Goal: Task Accomplishment & Management: Use online tool/utility

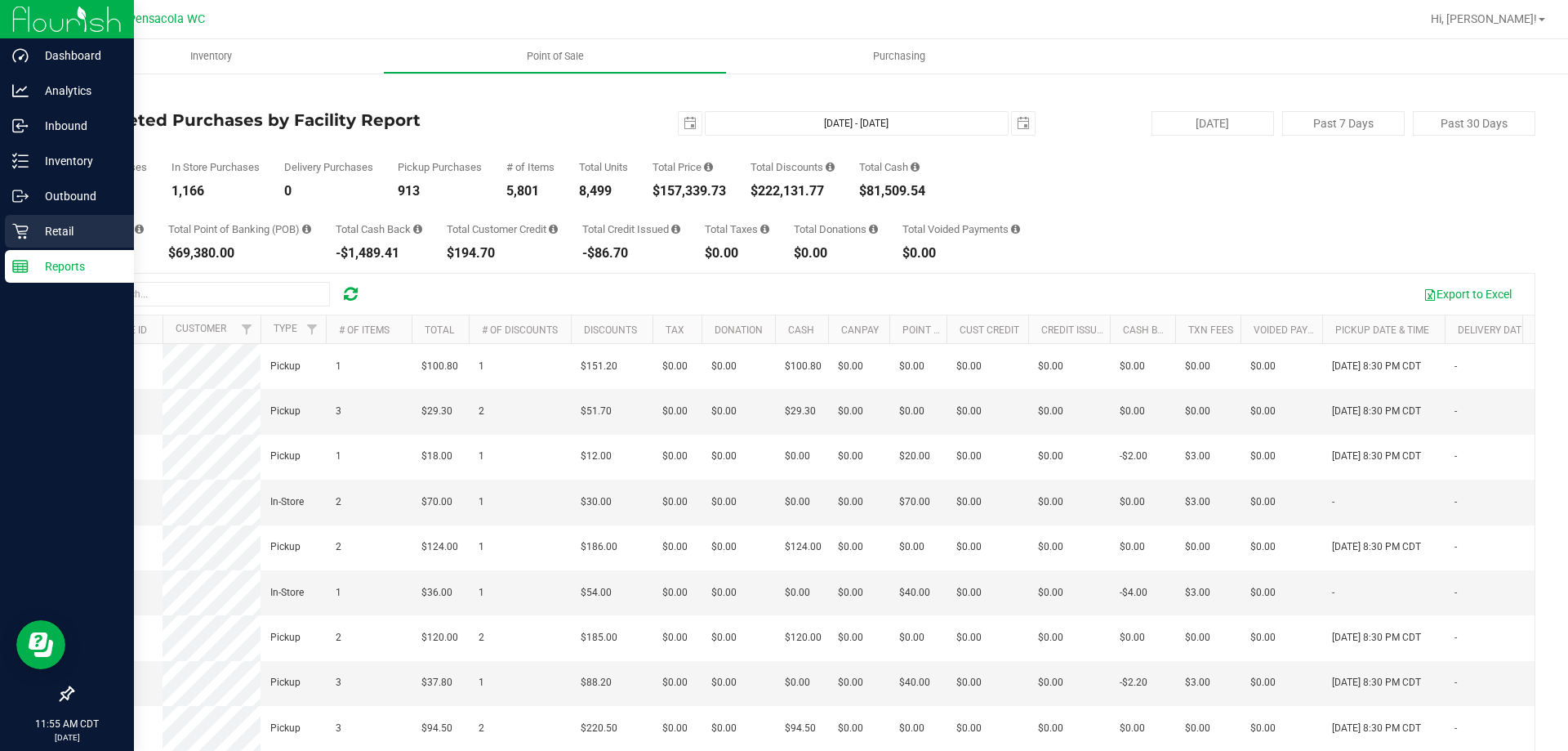
click at [29, 233] on p "Retail" at bounding box center [77, 231] width 98 height 20
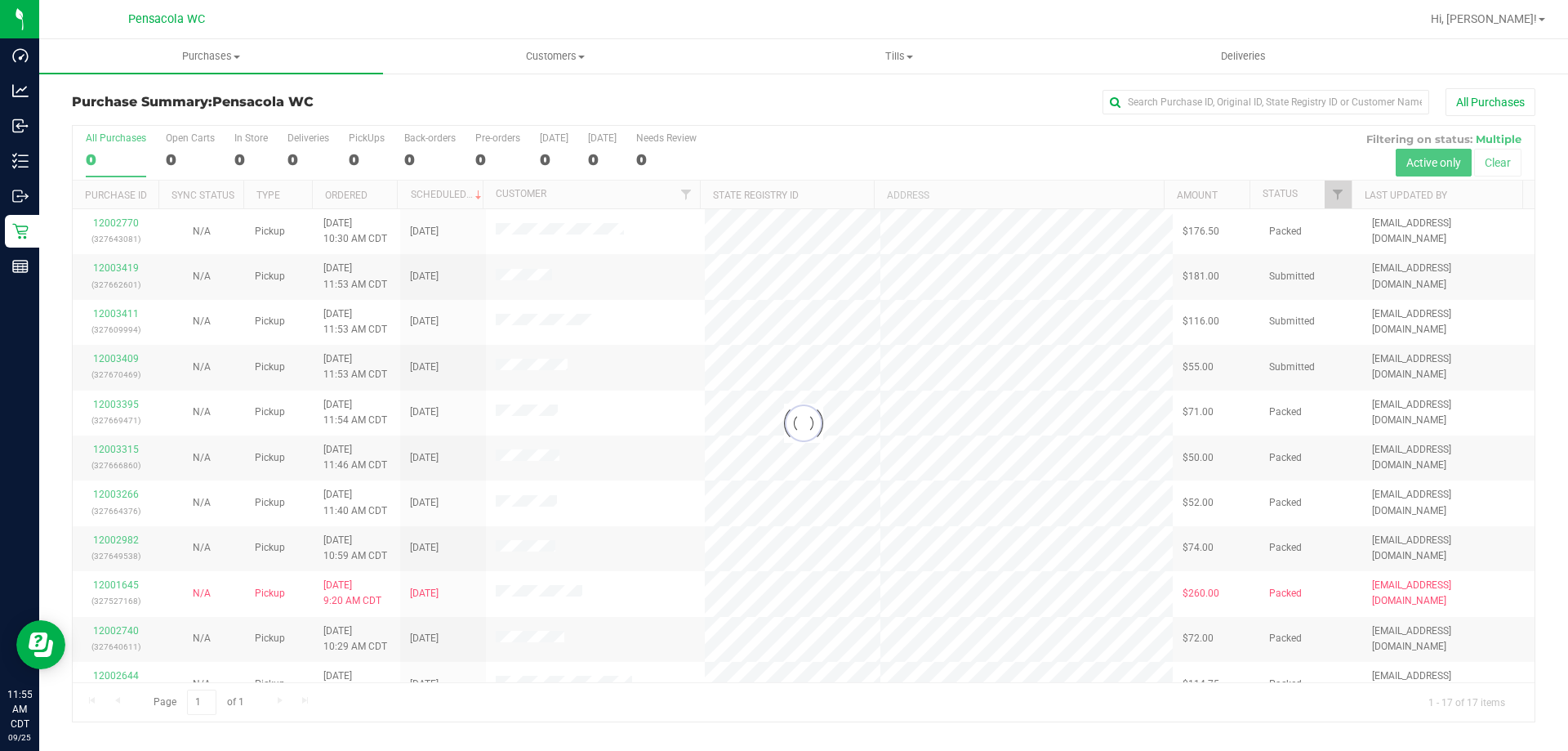
click at [1336, 198] on div at bounding box center [803, 423] width 1462 height 596
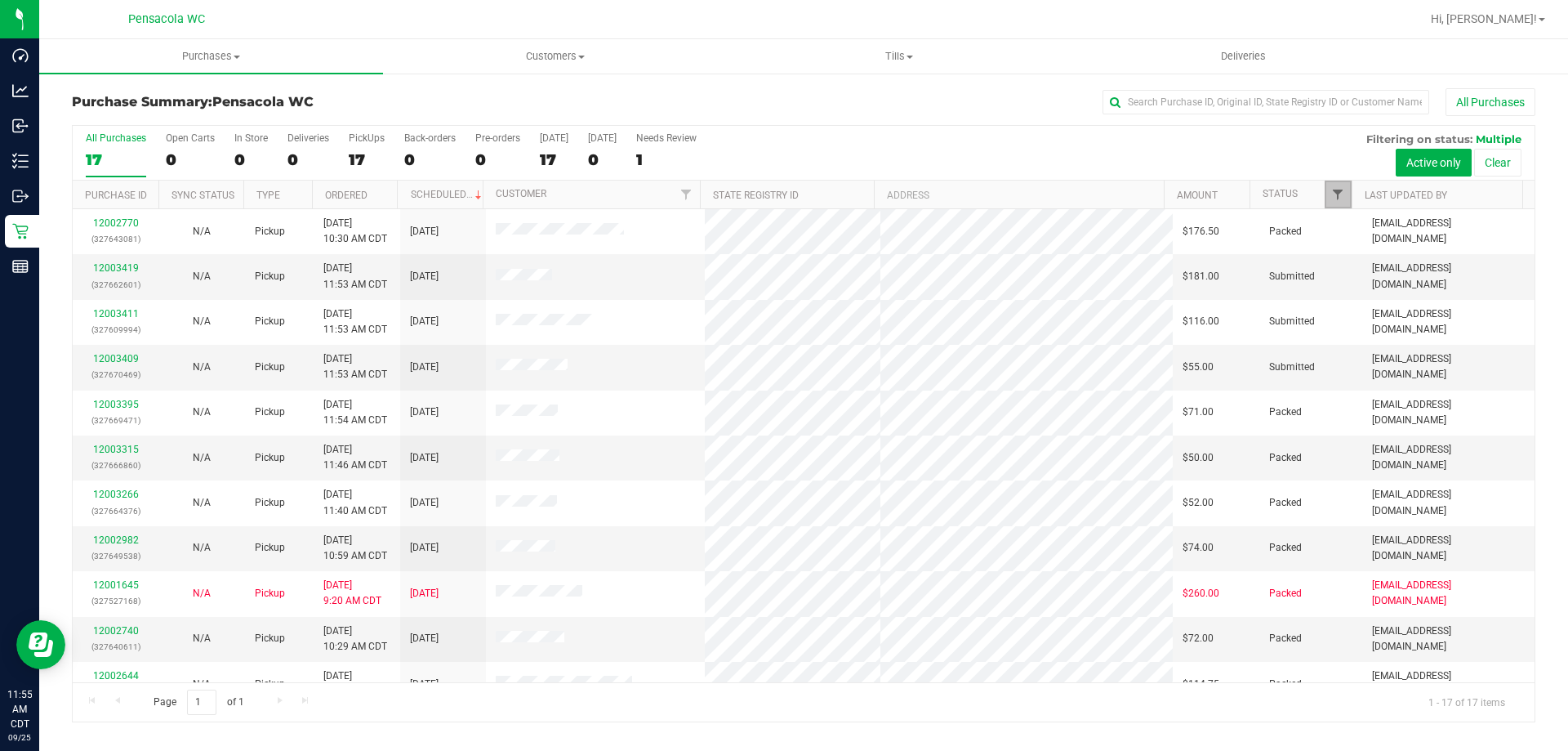
click at [1340, 200] on span "Filter" at bounding box center [1338, 195] width 13 height 13
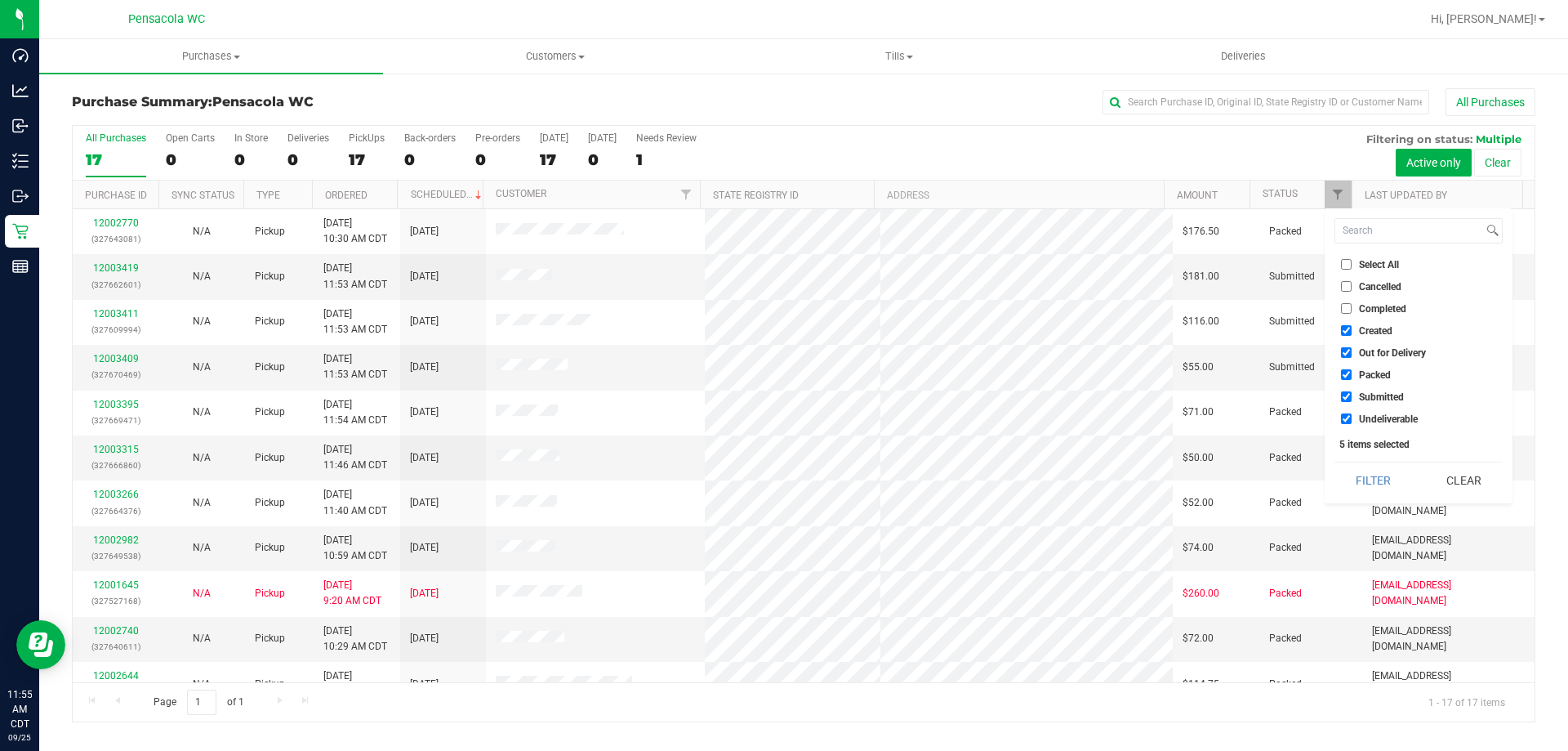
click at [1356, 270] on label "Select All" at bounding box center [1370, 264] width 58 height 11
click at [1352, 270] on input "Select All" at bounding box center [1346, 264] width 11 height 11
checkbox input "true"
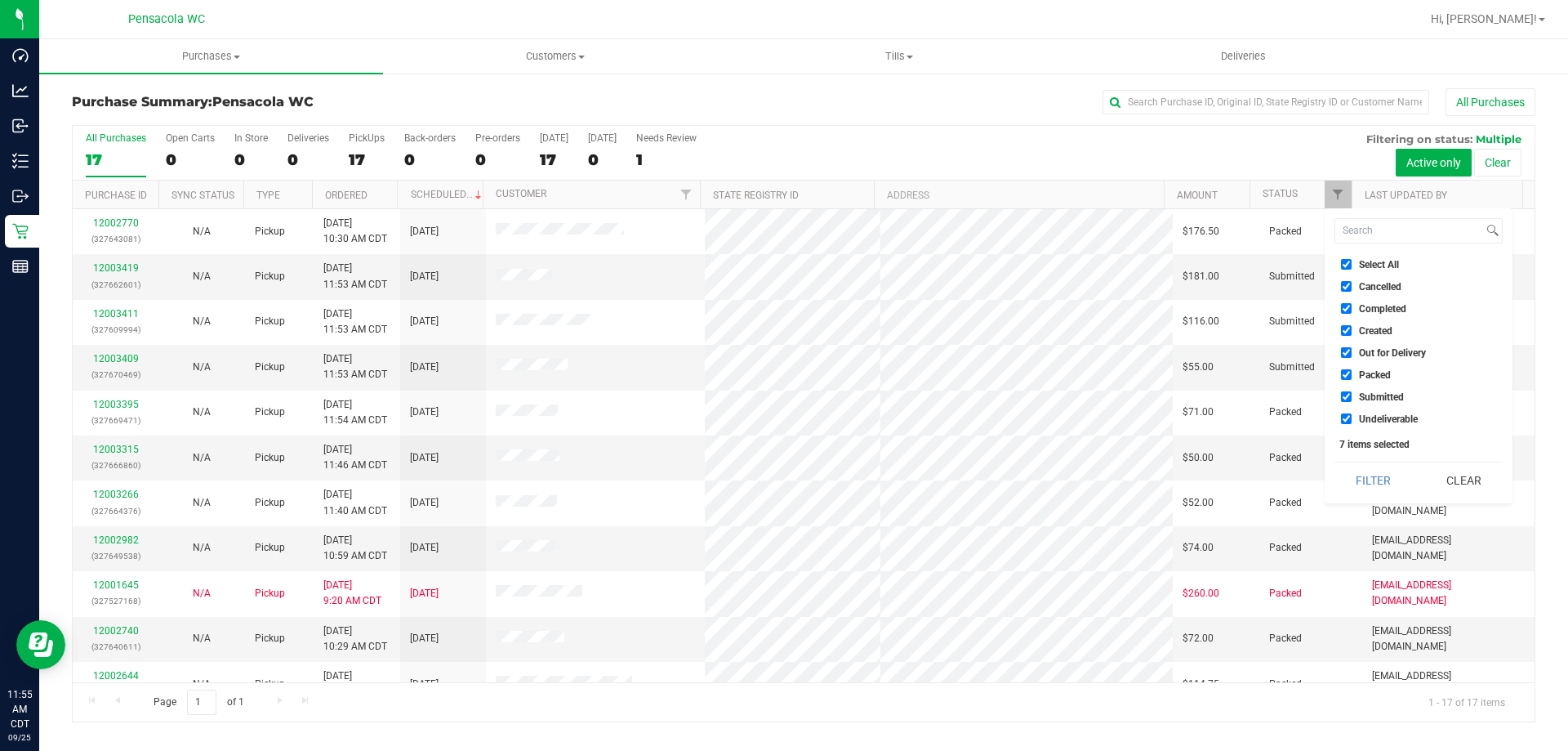
click at [1355, 268] on label "Select All" at bounding box center [1370, 264] width 58 height 11
click at [1352, 268] on input "Select All" at bounding box center [1346, 264] width 11 height 11
checkbox input "false"
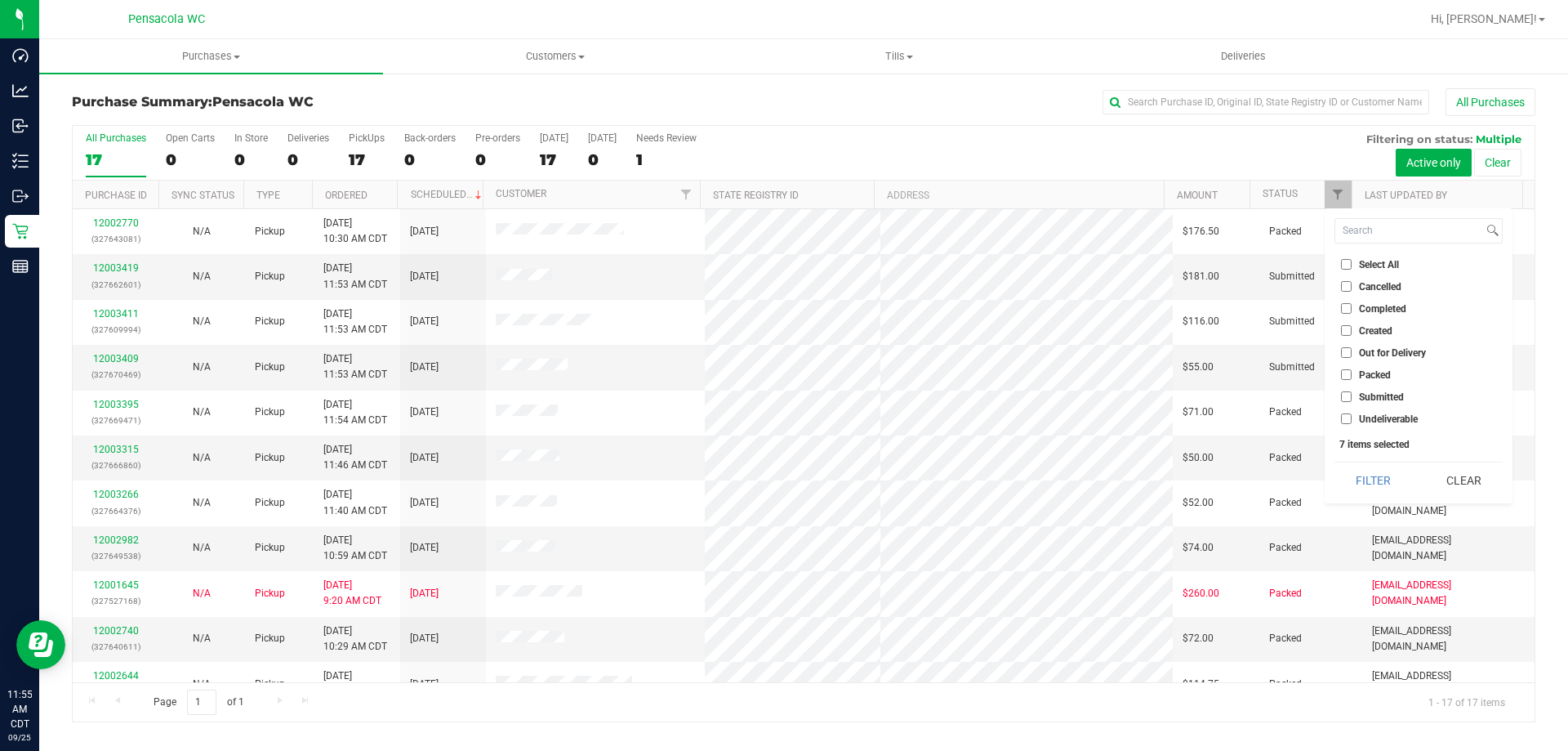
checkbox input "false"
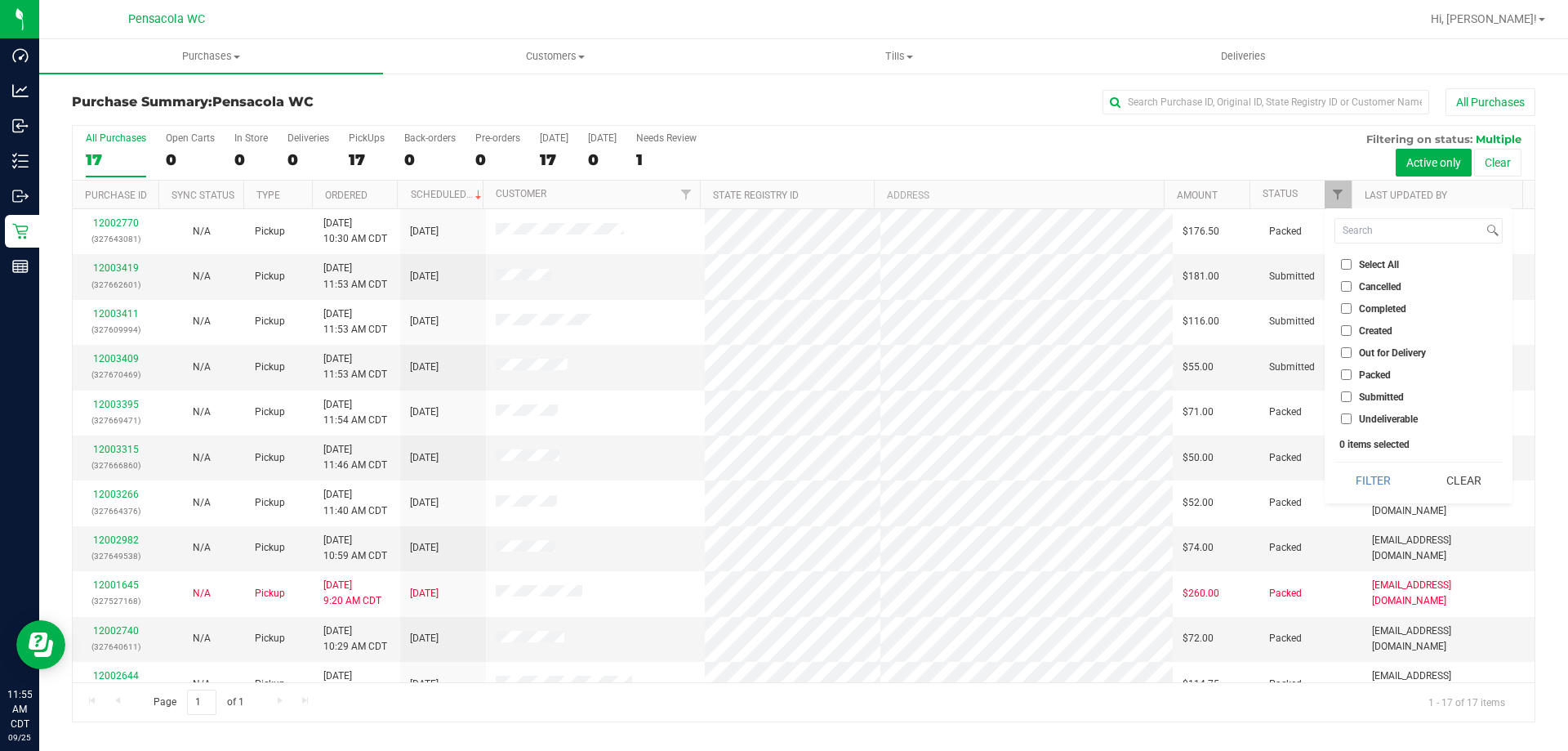
click at [1381, 389] on li "Submitted" at bounding box center [1419, 396] width 168 height 17
click at [1357, 397] on label "Submitted" at bounding box center [1373, 396] width 63 height 11
click at [1352, 397] on input "Submitted" at bounding box center [1346, 396] width 11 height 11
checkbox input "true"
click at [1365, 477] on button "Filter" at bounding box center [1373, 481] width 78 height 36
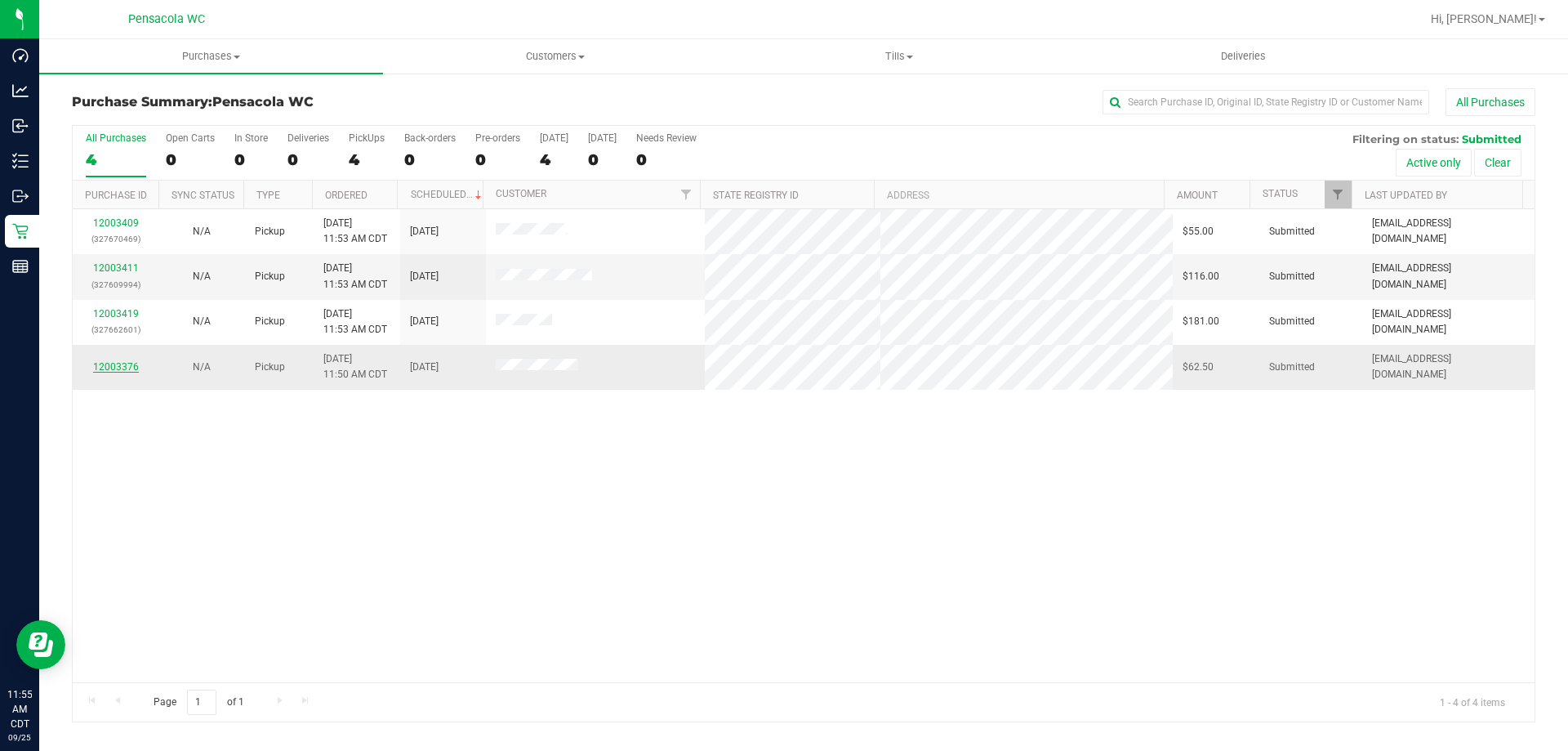
click at [114, 366] on link "12003376" at bounding box center [116, 366] width 46 height 12
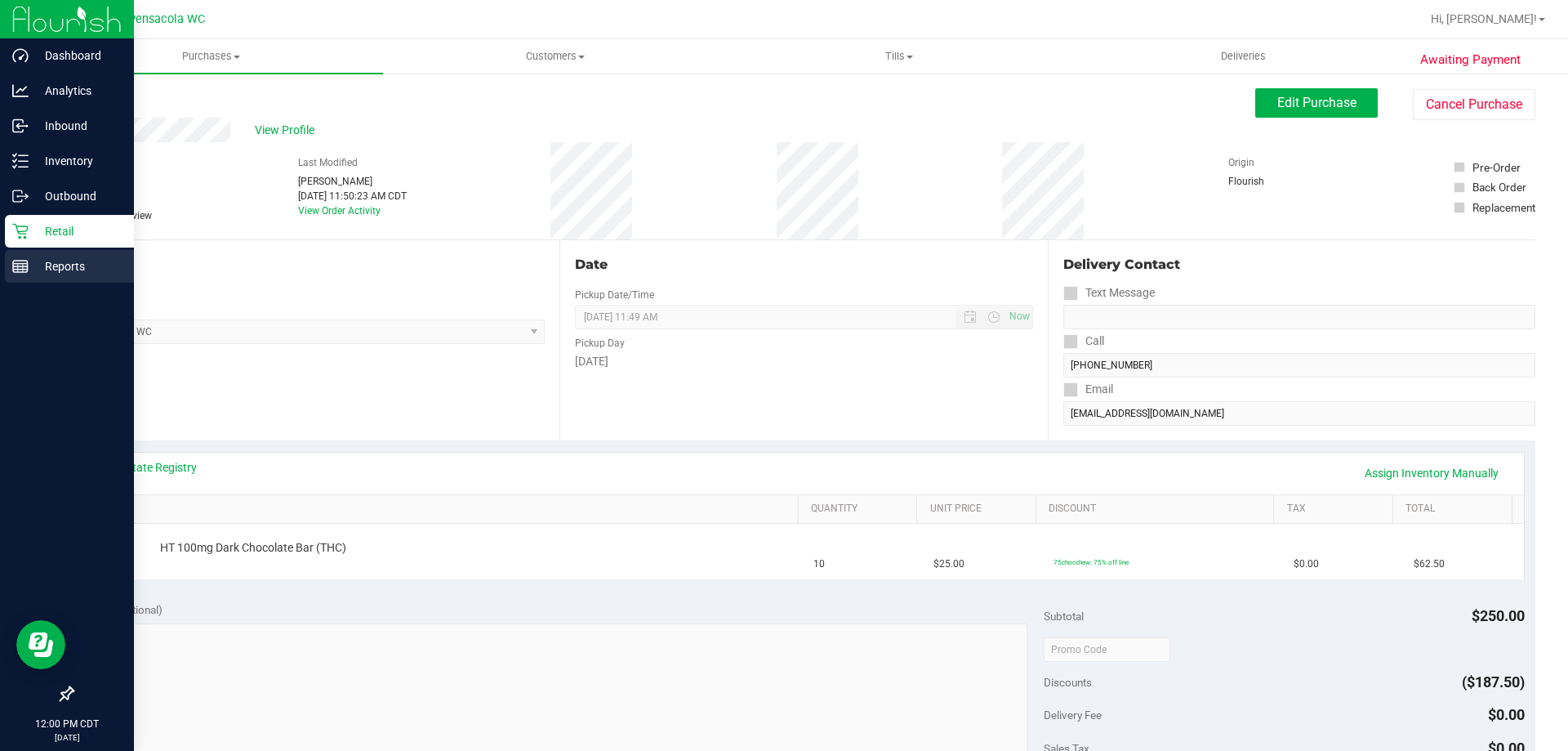
click at [62, 260] on p "Reports" at bounding box center [77, 266] width 98 height 20
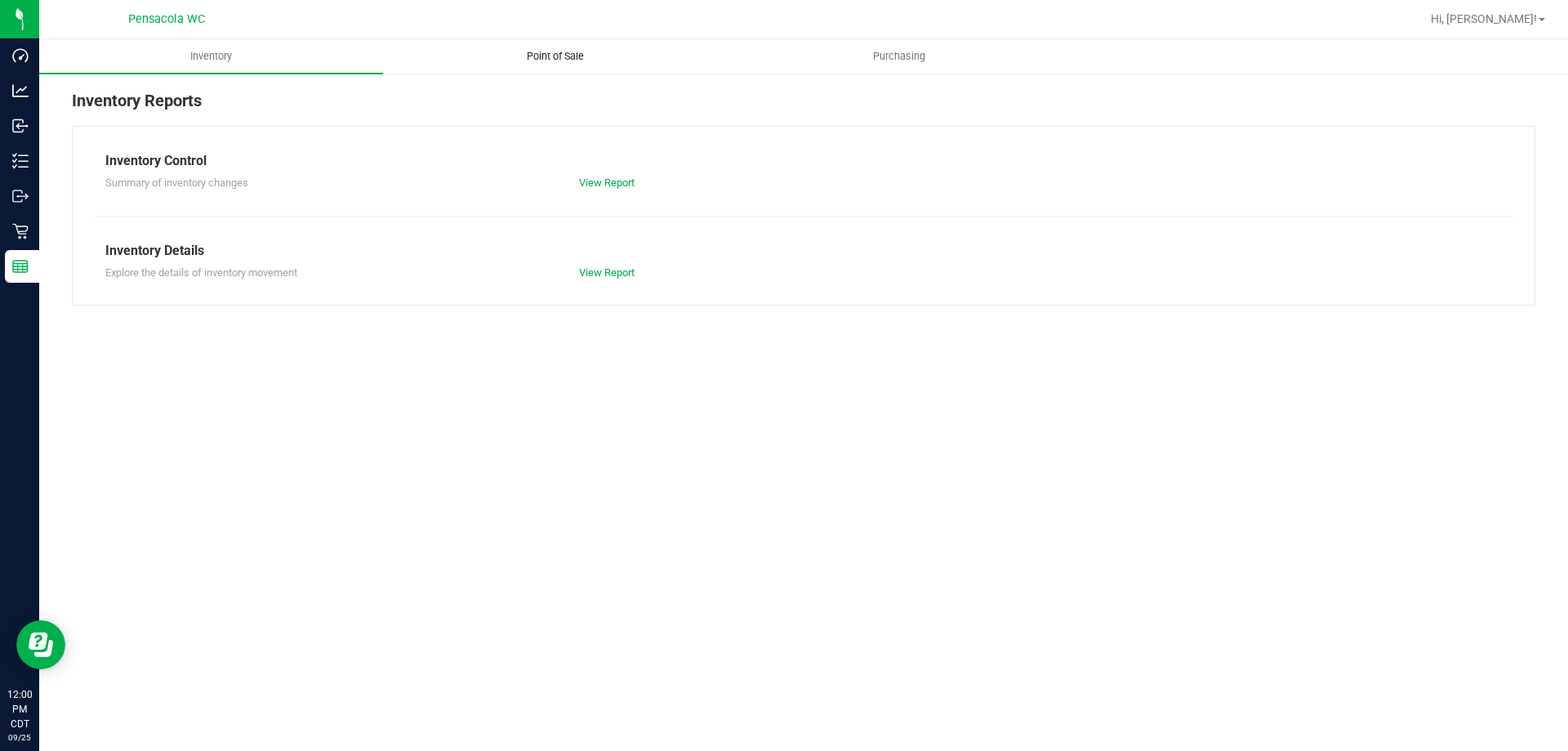
click at [555, 57] on span "Point of Sale" at bounding box center [554, 57] width 101 height 15
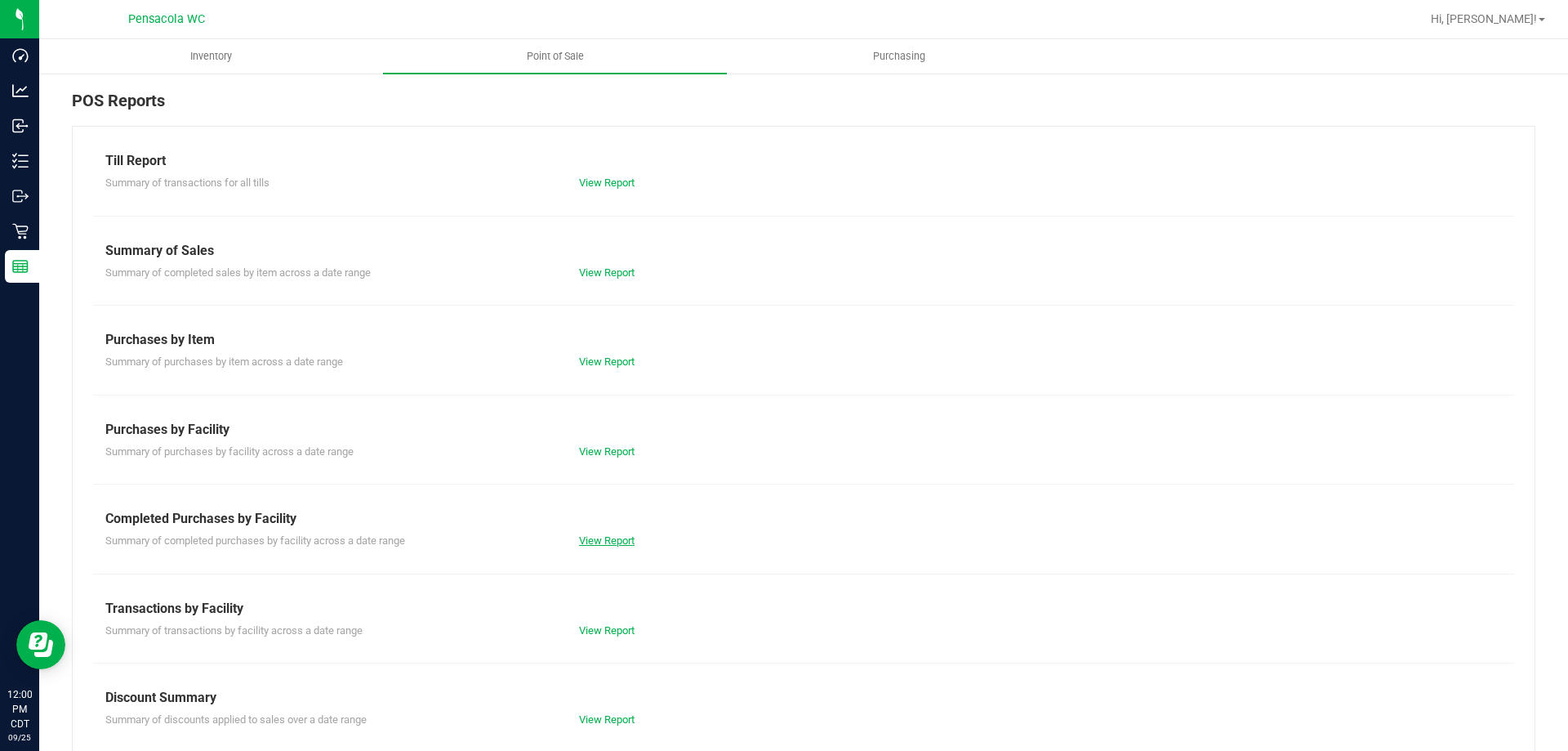
click at [598, 545] on div "Till Report Summary of transactions for all tills View Report Summary of Sales …" at bounding box center [803, 484] width 1464 height 716
click at [598, 542] on link "View Report" at bounding box center [607, 540] width 56 height 12
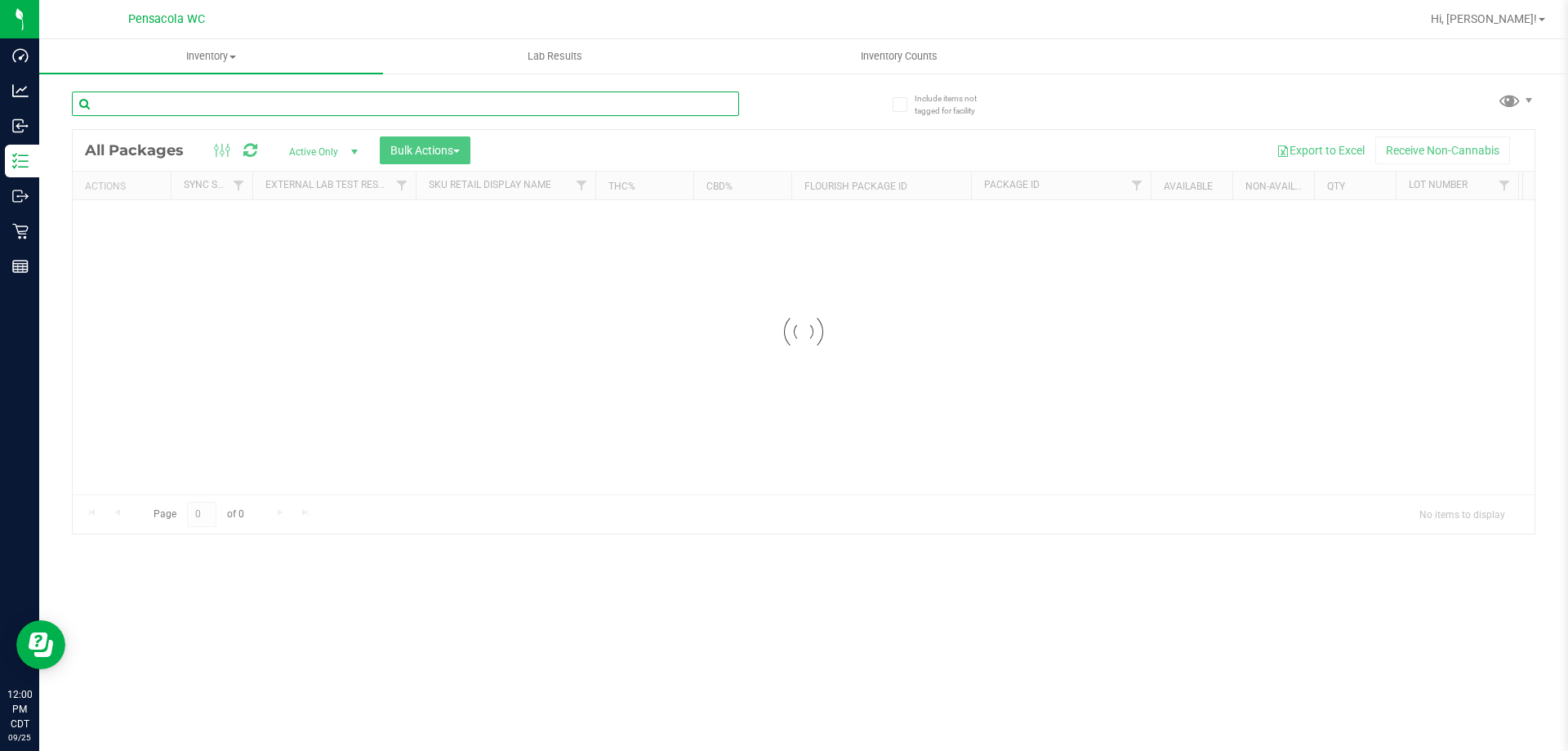
click at [160, 107] on input "text" at bounding box center [405, 104] width 667 height 25
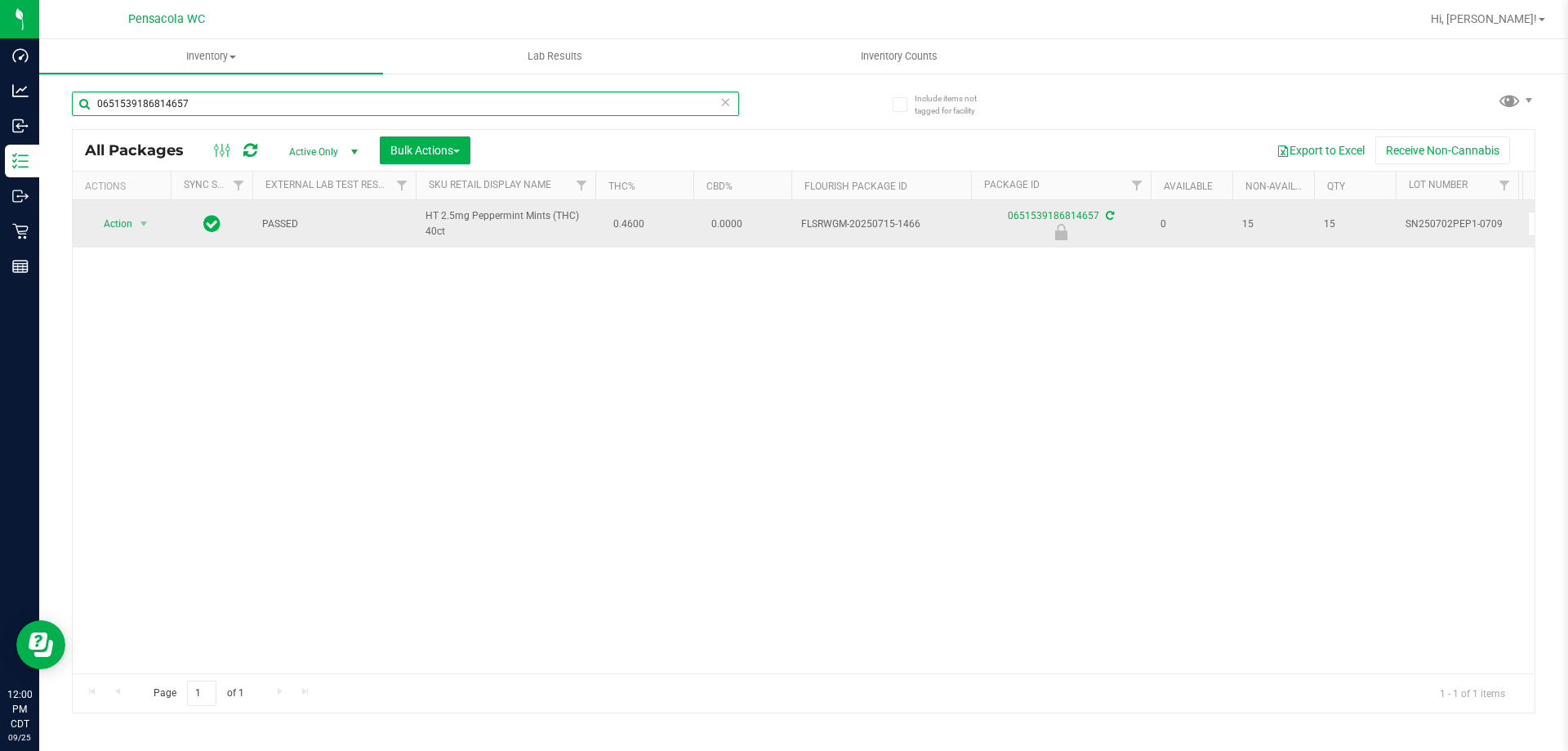
type input "0651539186814657"
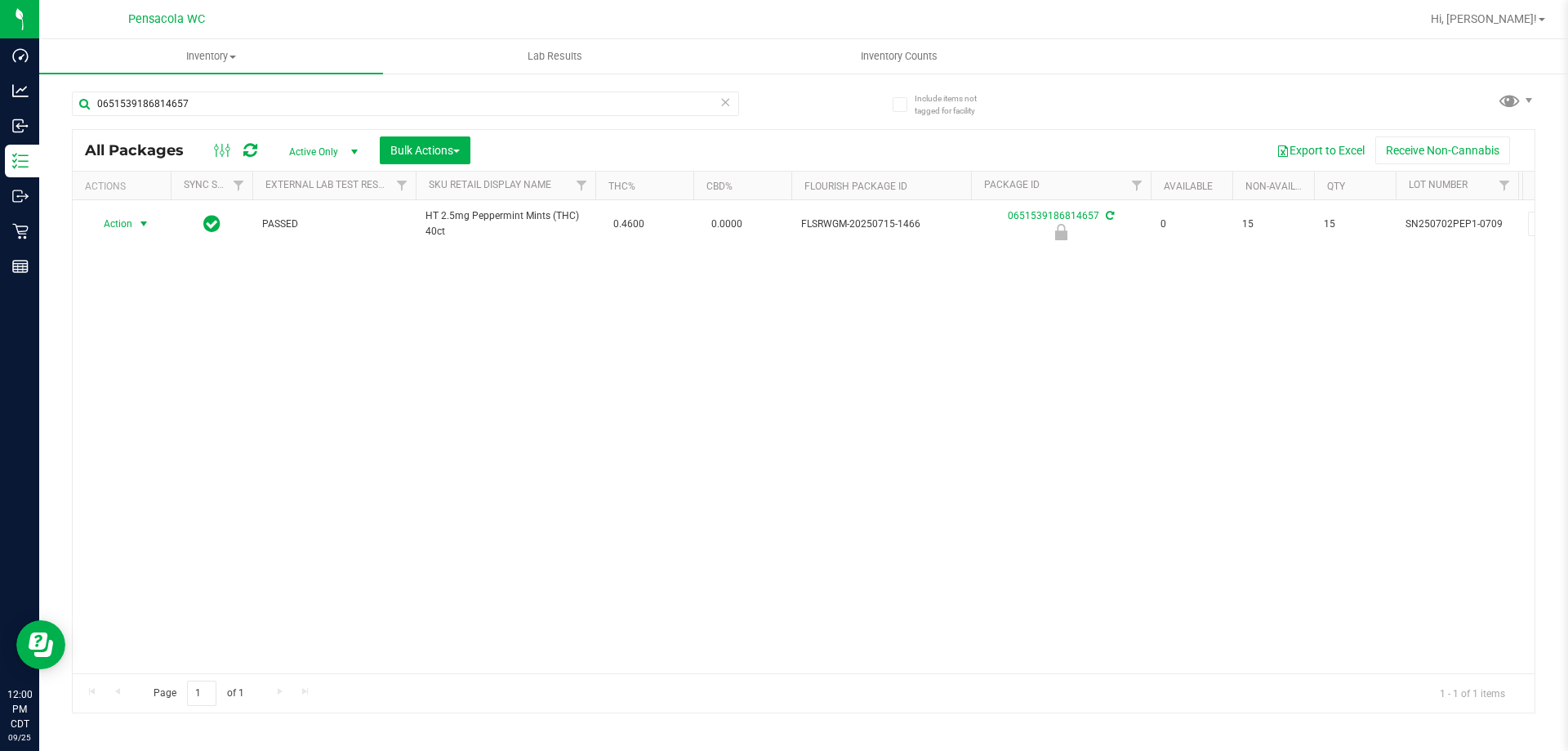
drag, startPoint x: 129, startPoint y: 225, endPoint x: 137, endPoint y: 257, distance: 33.0
click at [130, 225] on span "Action" at bounding box center [111, 224] width 44 height 23
click at [176, 352] on li "Print package label" at bounding box center [141, 349] width 104 height 25
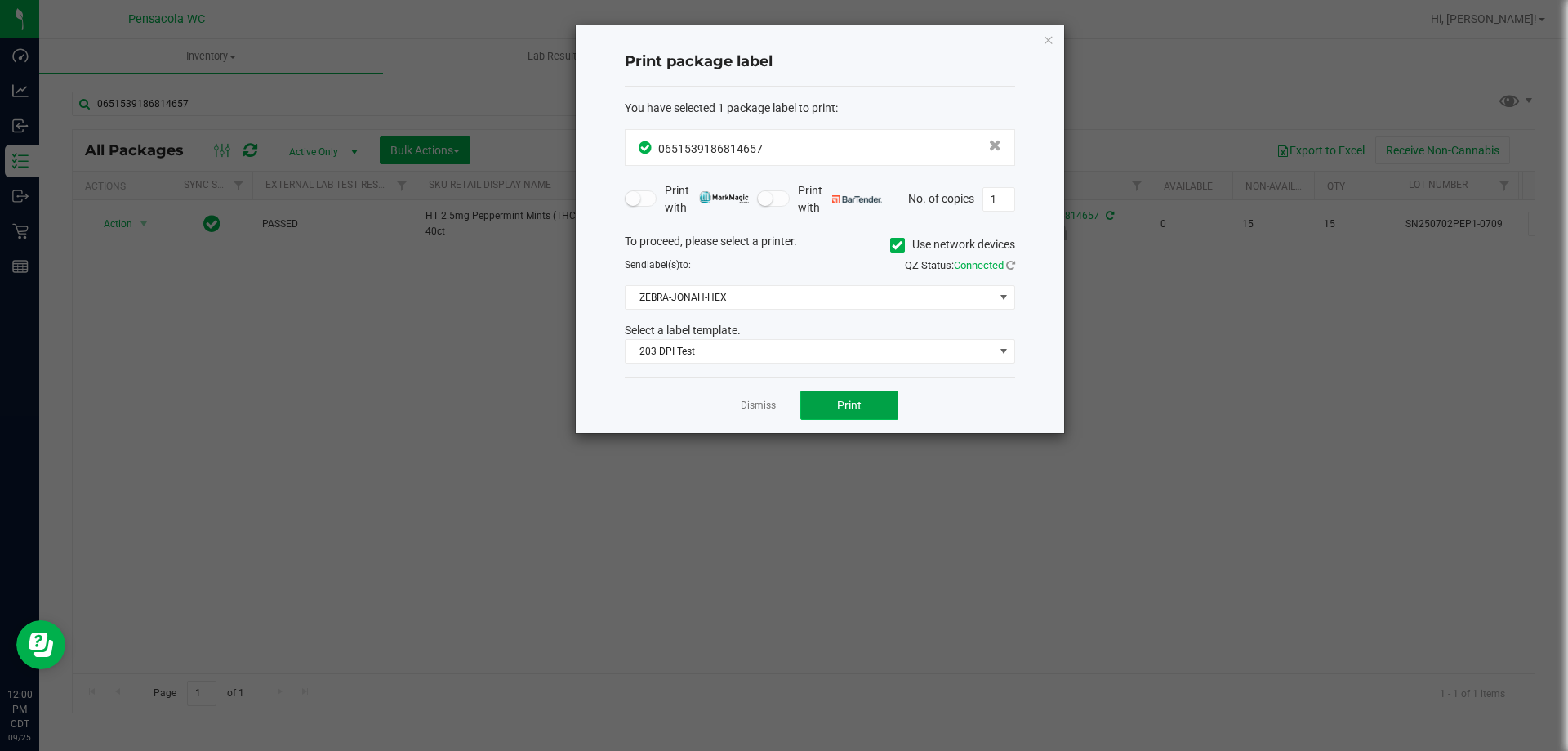
drag, startPoint x: 849, startPoint y: 395, endPoint x: 841, endPoint y: 396, distance: 8.1
click at [841, 396] on button "Print" at bounding box center [848, 405] width 98 height 30
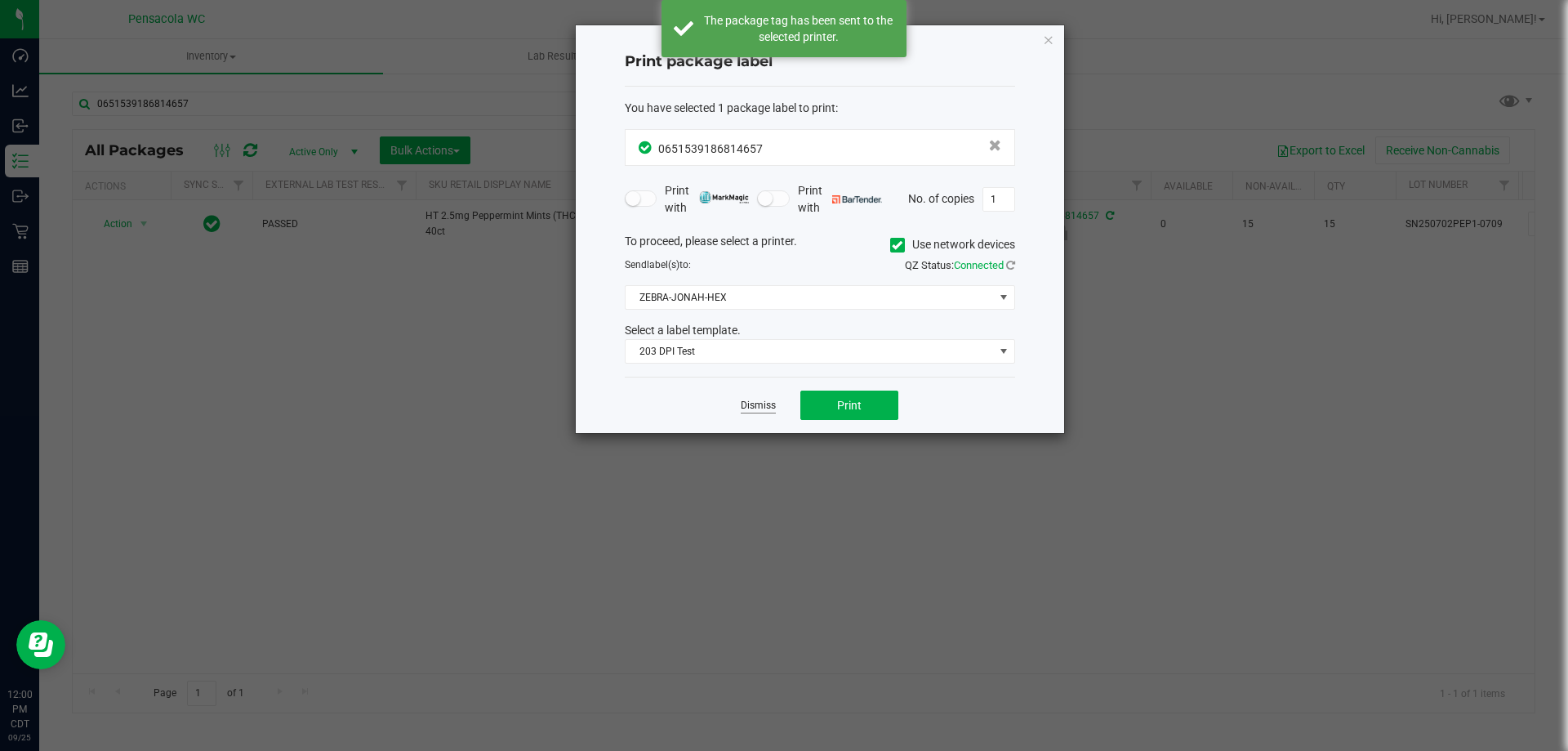
click at [762, 410] on link "Dismiss" at bounding box center [758, 405] width 35 height 14
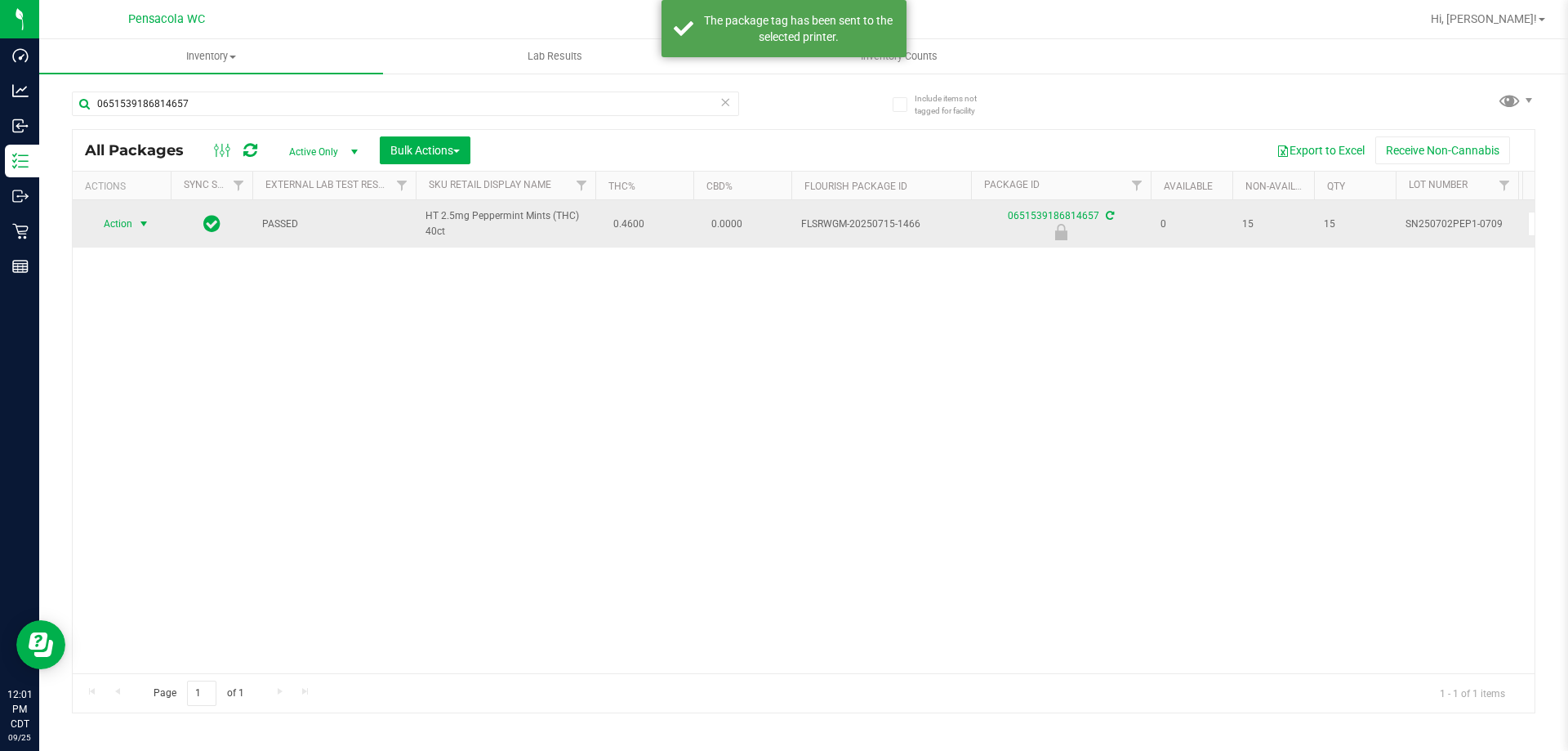
click at [117, 223] on span "Action" at bounding box center [111, 224] width 44 height 23
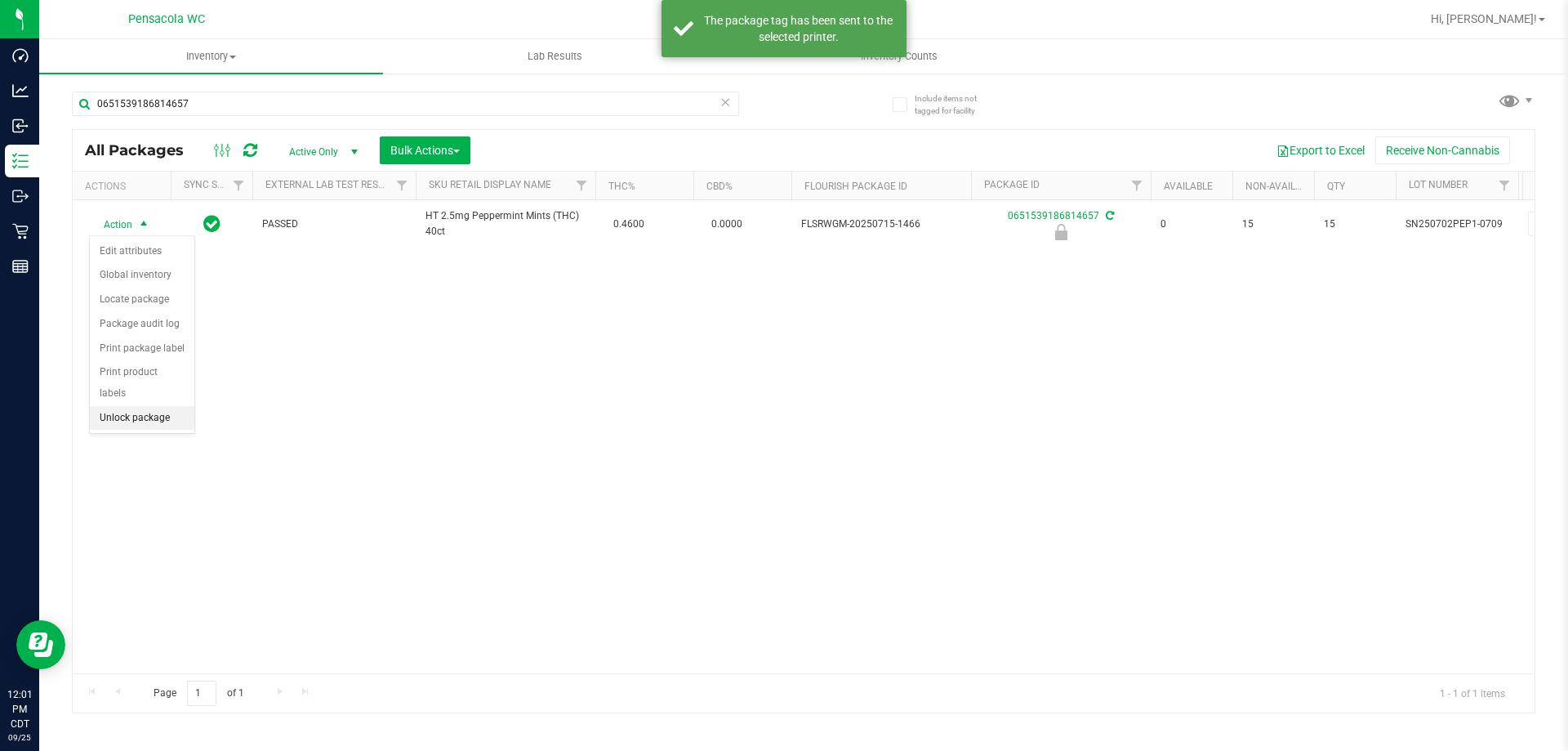
click at [160, 406] on li "Unlock package" at bounding box center [141, 418] width 104 height 25
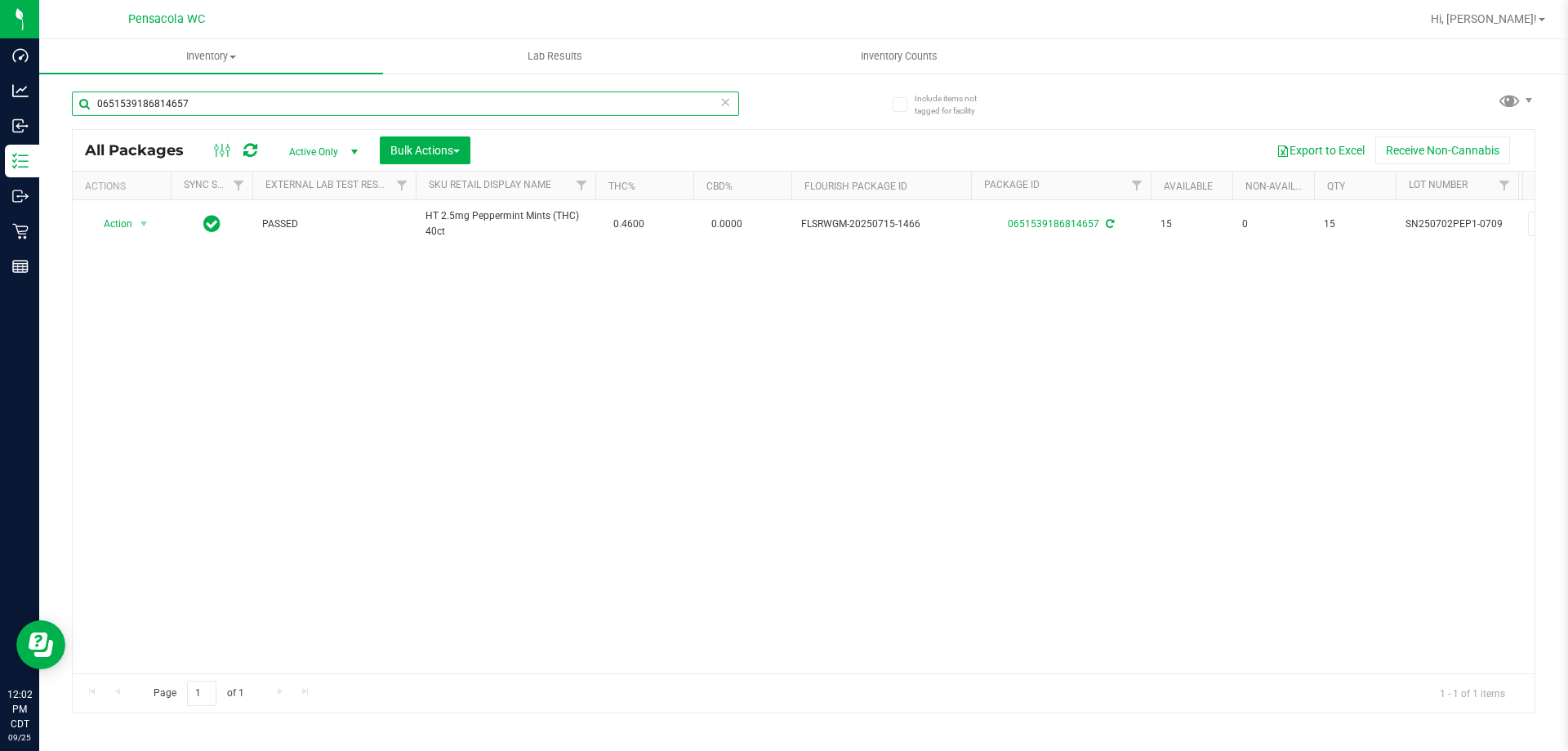
click at [719, 99] on input "0651539186814657" at bounding box center [405, 104] width 667 height 25
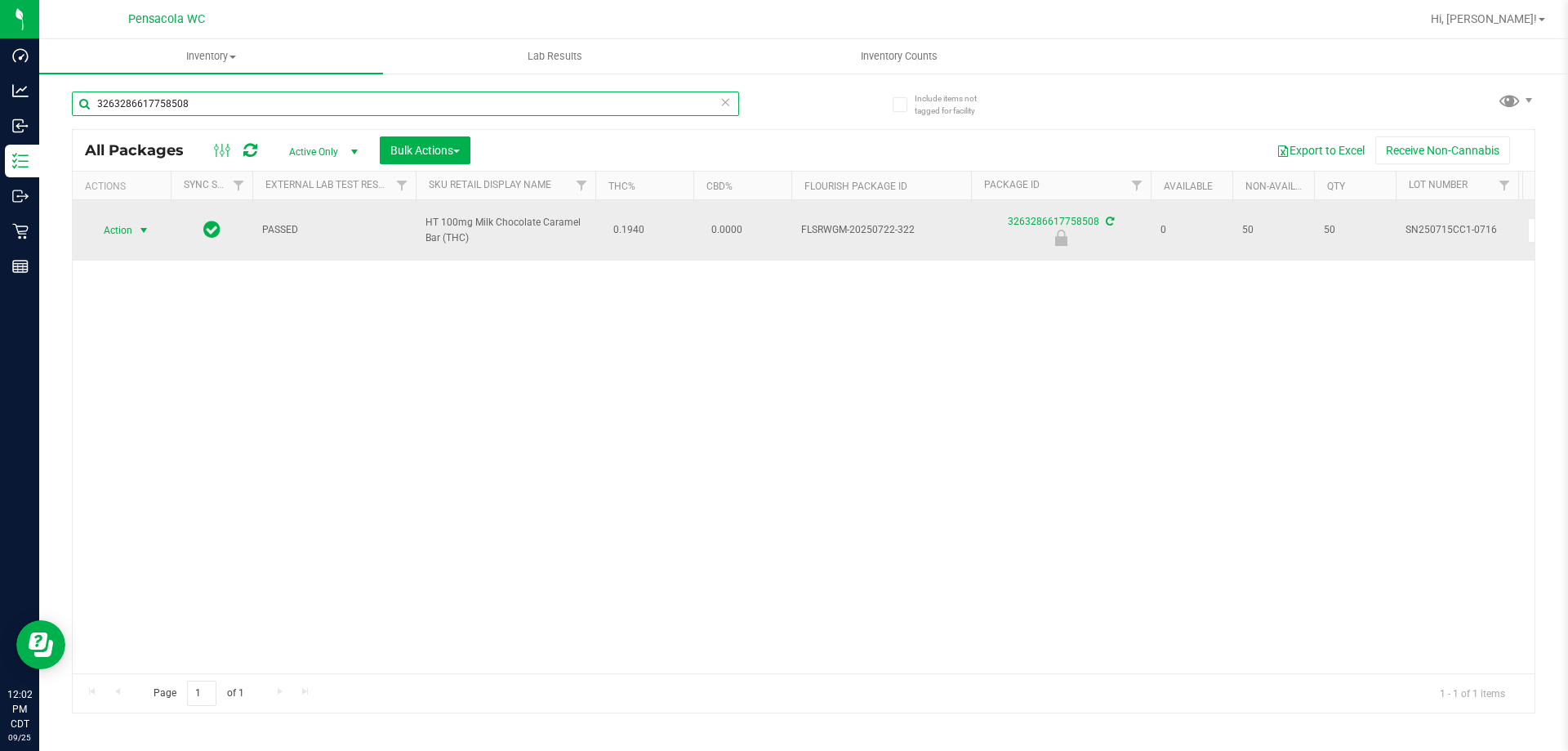
type input "3263286617758508"
click at [138, 230] on span "select" at bounding box center [144, 230] width 13 height 13
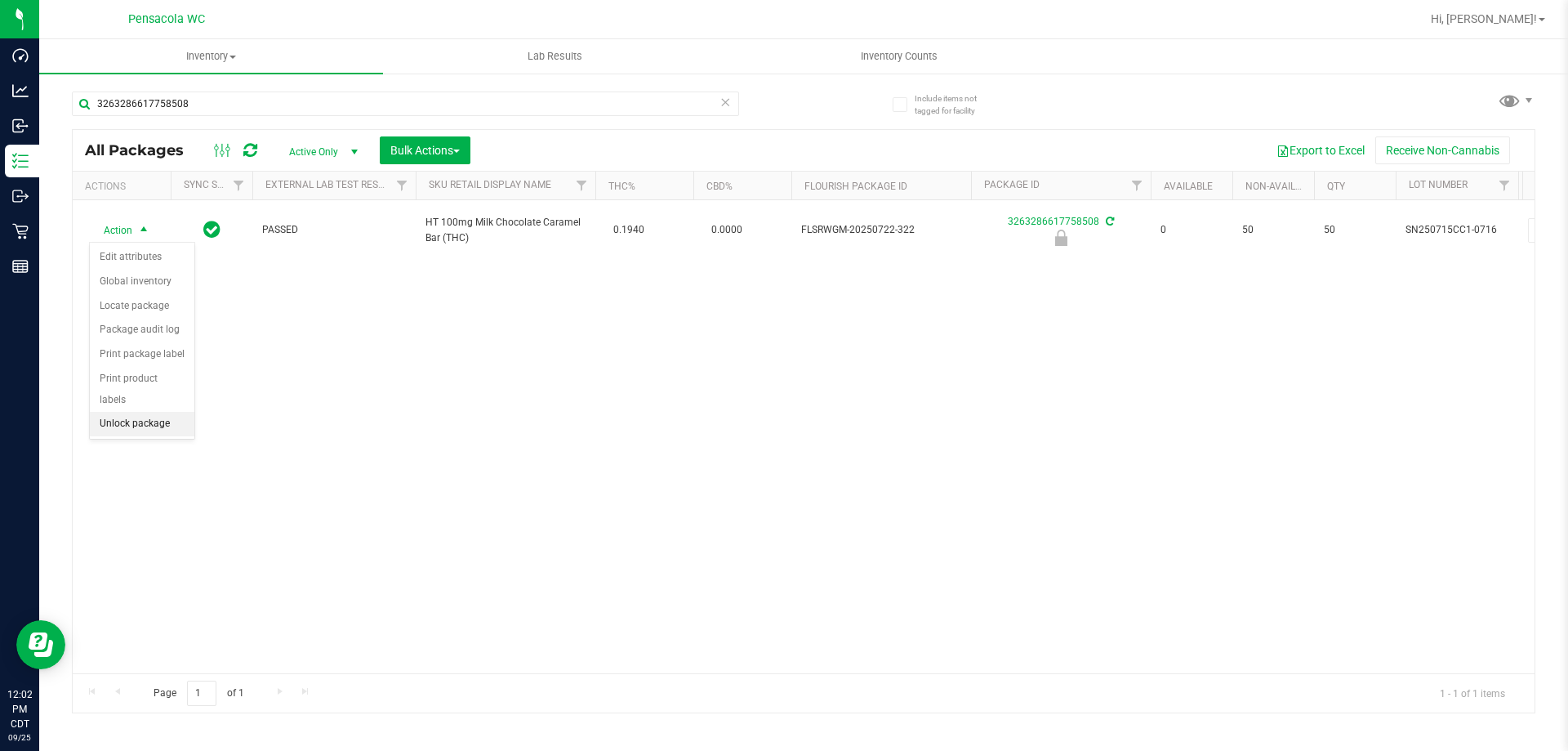
click at [155, 412] on li "Unlock package" at bounding box center [141, 424] width 104 height 25
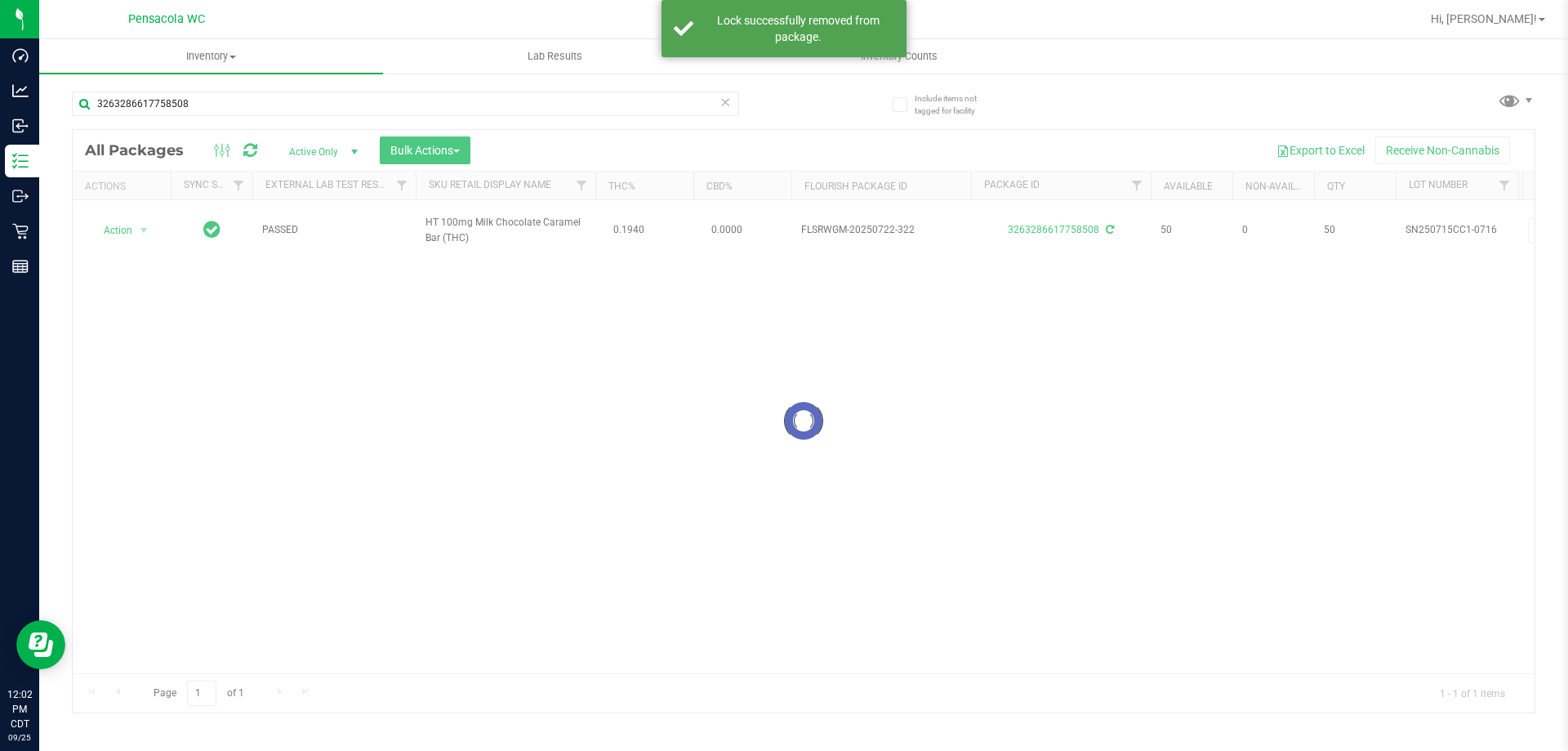
click at [135, 233] on div at bounding box center [803, 421] width 1462 height 583
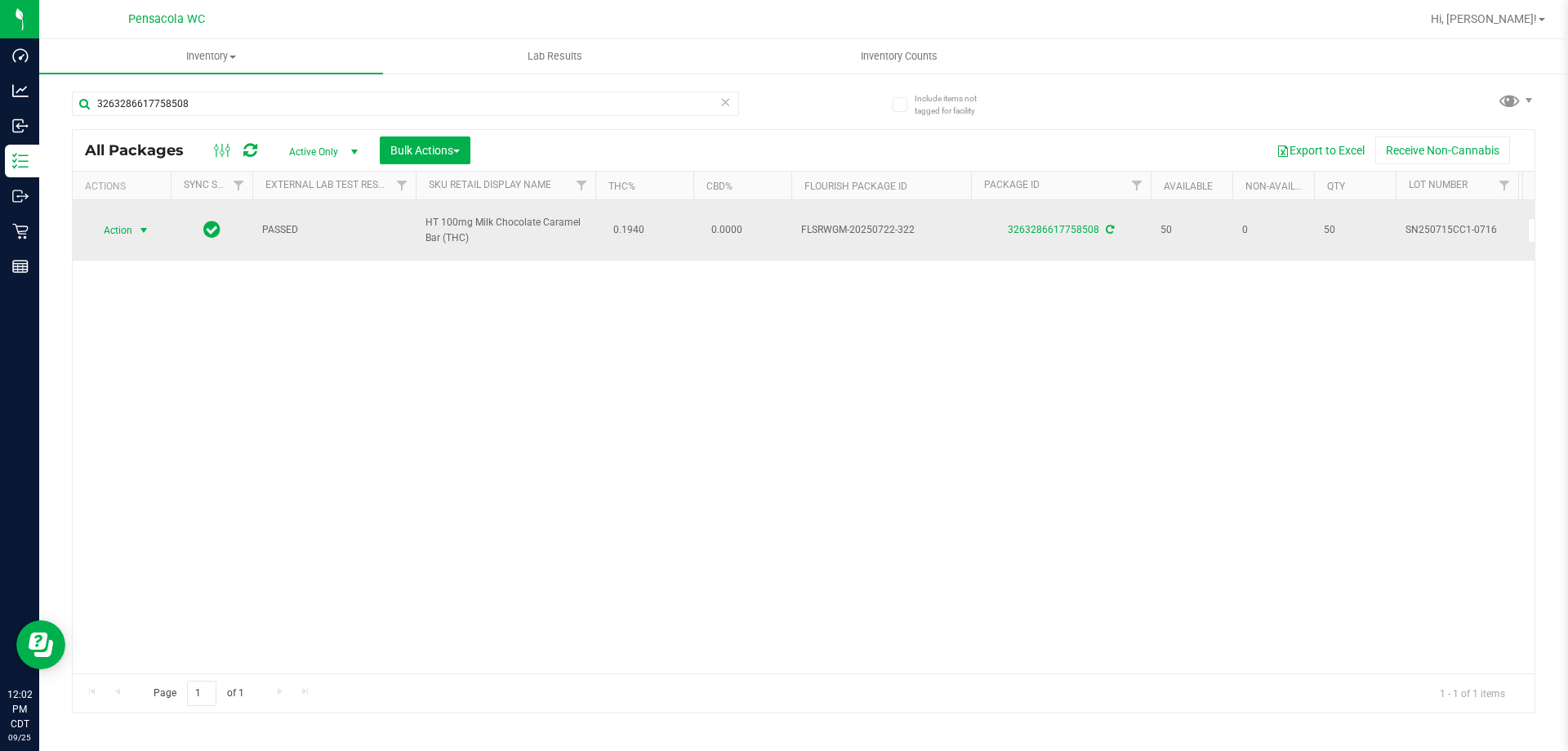
click at [138, 229] on span "select" at bounding box center [144, 230] width 13 height 13
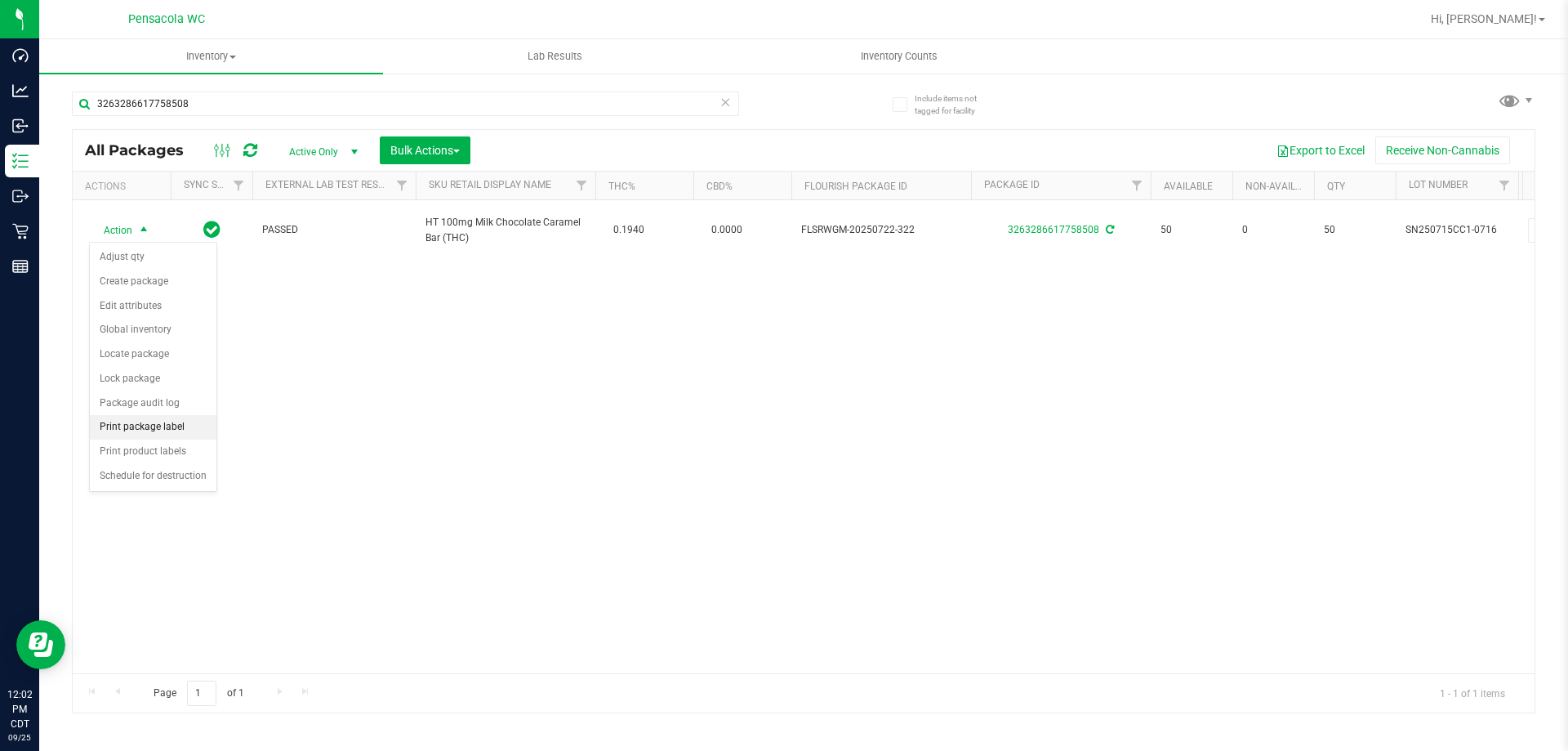
click at [165, 422] on li "Print package label" at bounding box center [153, 427] width 126 height 25
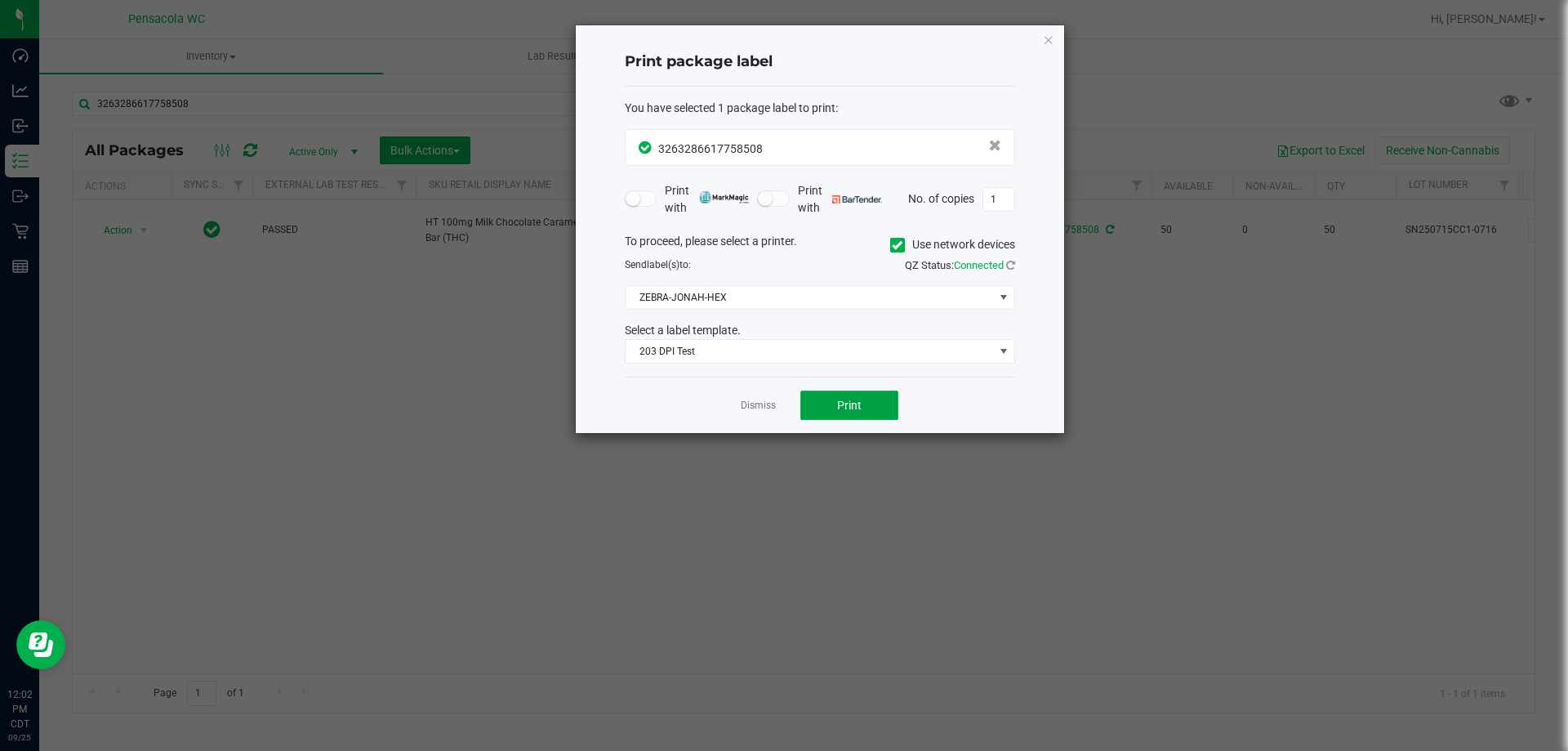
click at [833, 415] on button "Print" at bounding box center [848, 405] width 98 height 30
click at [853, 410] on span "Print" at bounding box center [849, 405] width 25 height 13
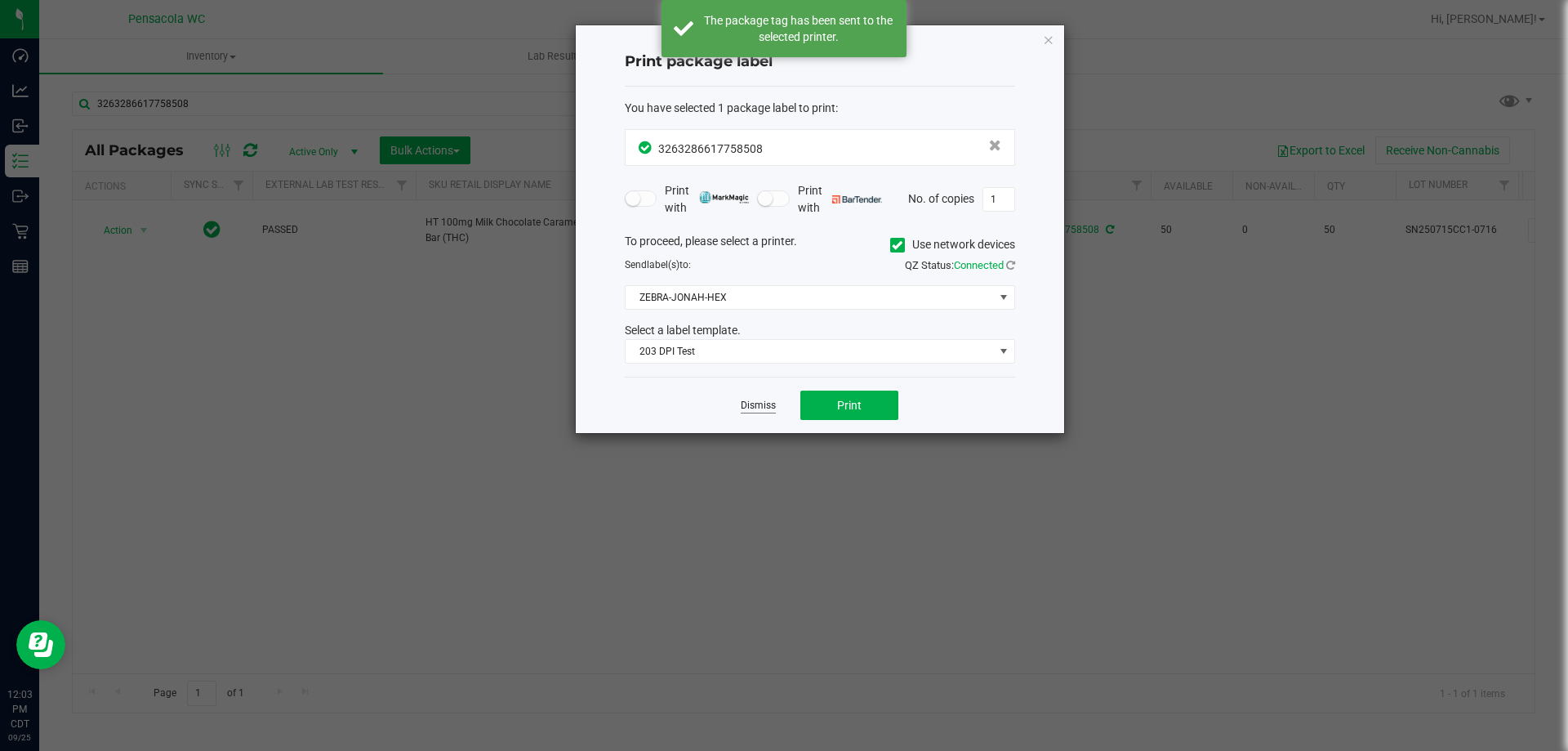
click at [774, 408] on link "Dismiss" at bounding box center [758, 405] width 35 height 14
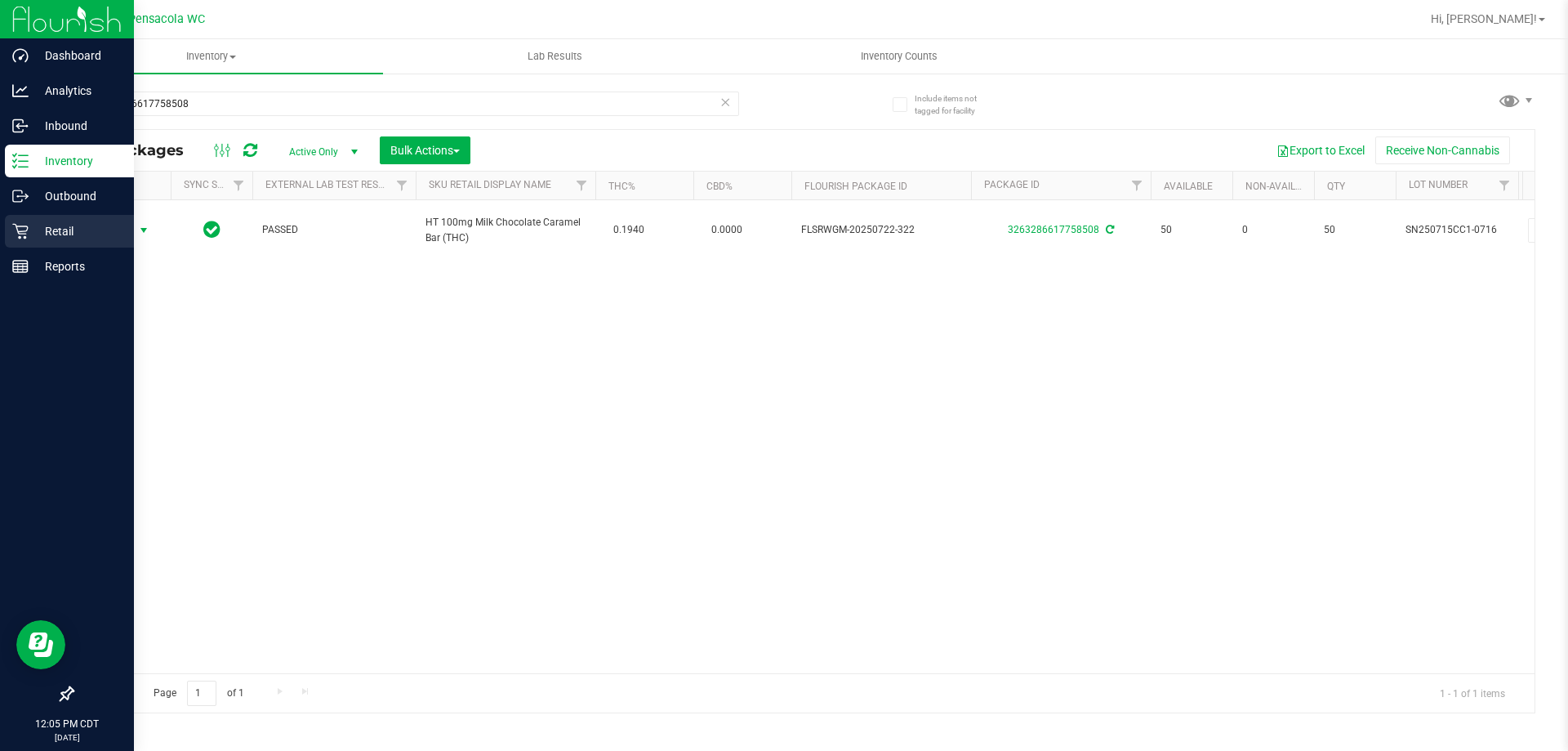
click at [27, 231] on icon at bounding box center [21, 231] width 16 height 16
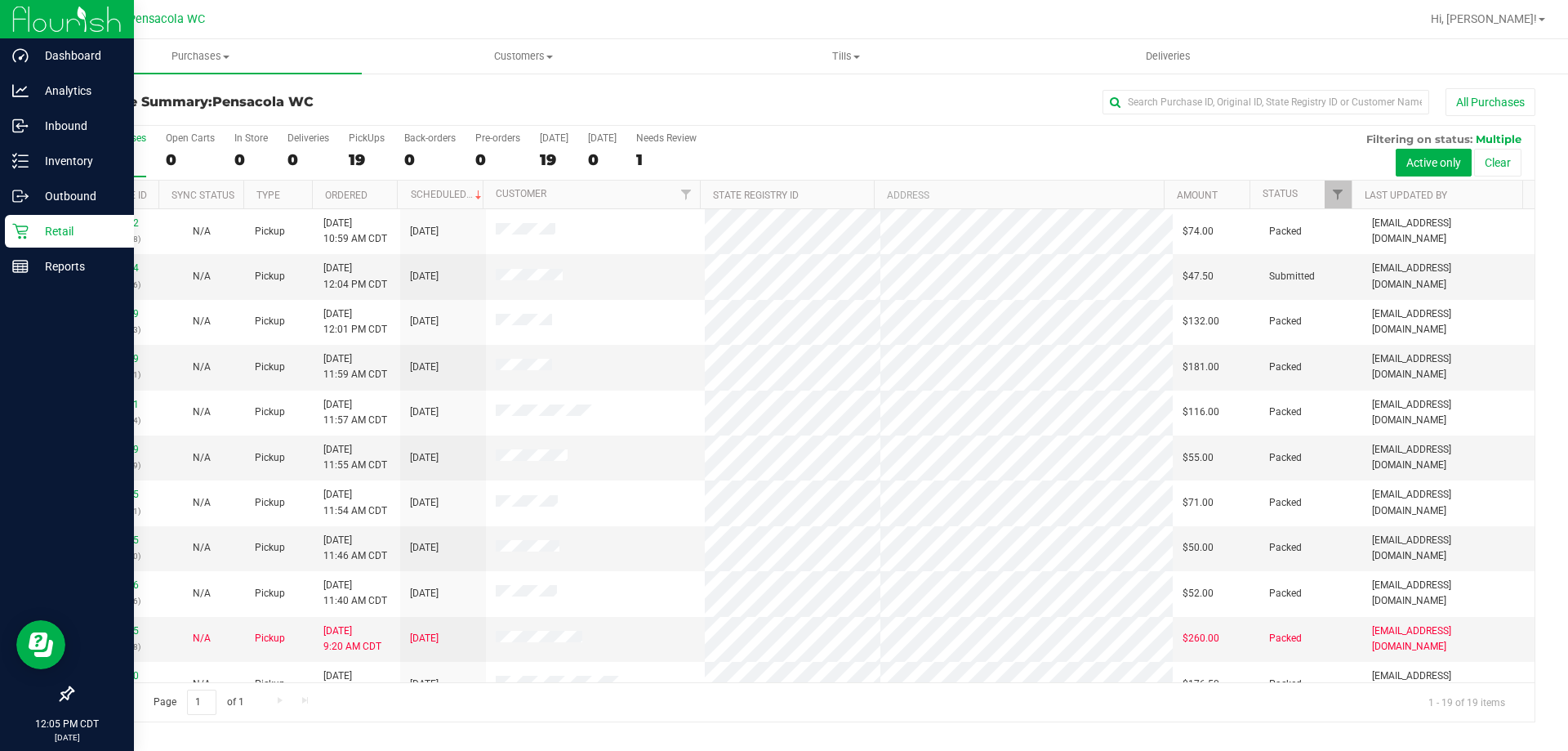
click at [33, 237] on p "Retail" at bounding box center [77, 231] width 98 height 20
click at [38, 160] on p "Inventory" at bounding box center [77, 161] width 98 height 20
